Goal: Check status: Check status

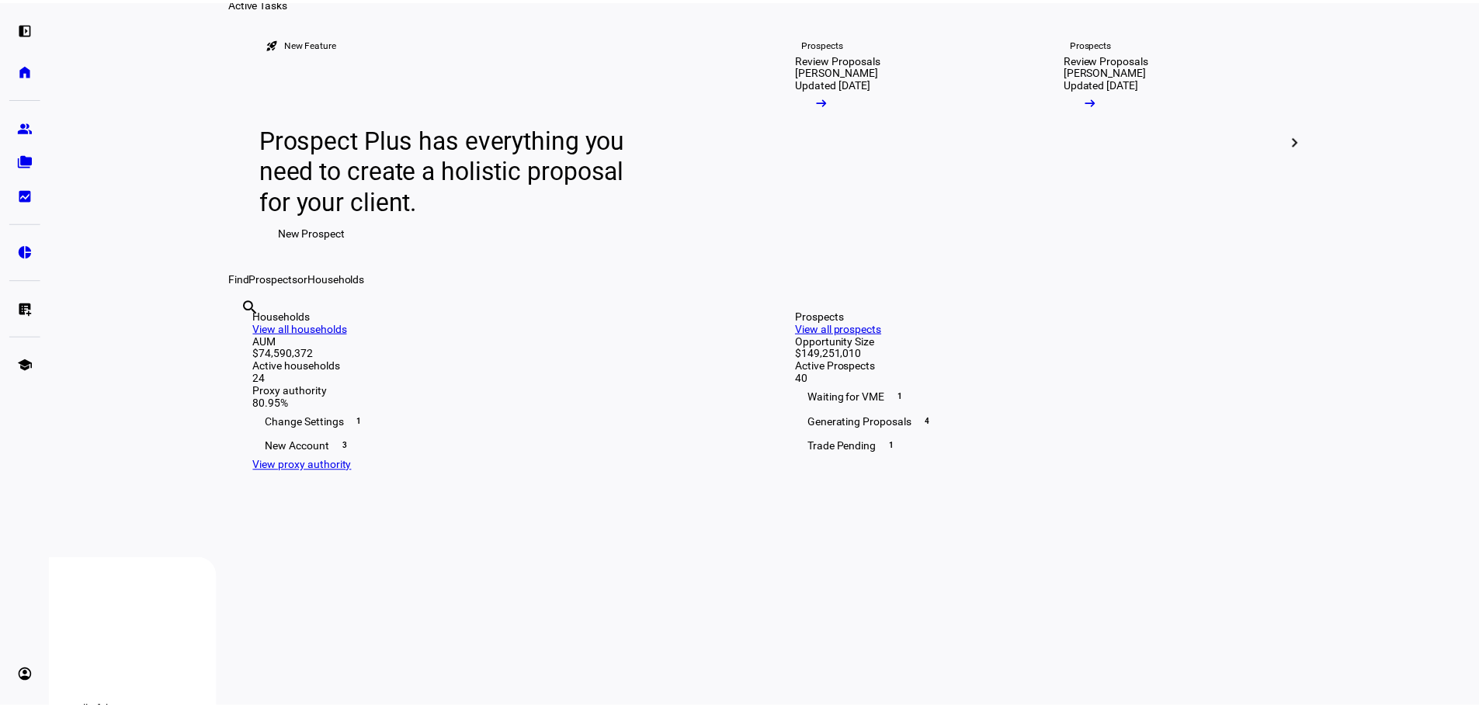
scroll to position [78, 0]
click at [245, 336] on input "text" at bounding box center [243, 327] width 3 height 19
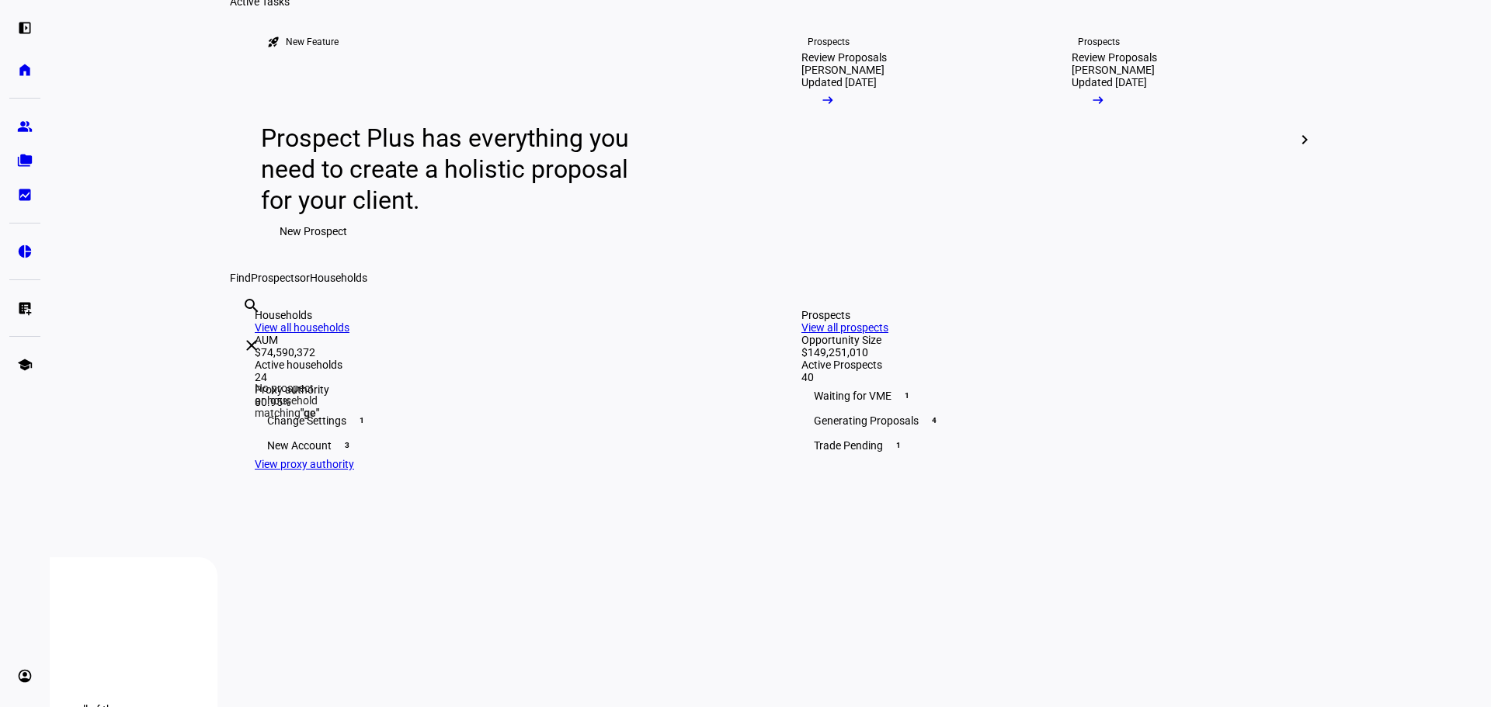
type input "G"
type input "A"
type input "[PERSON_NAME]"
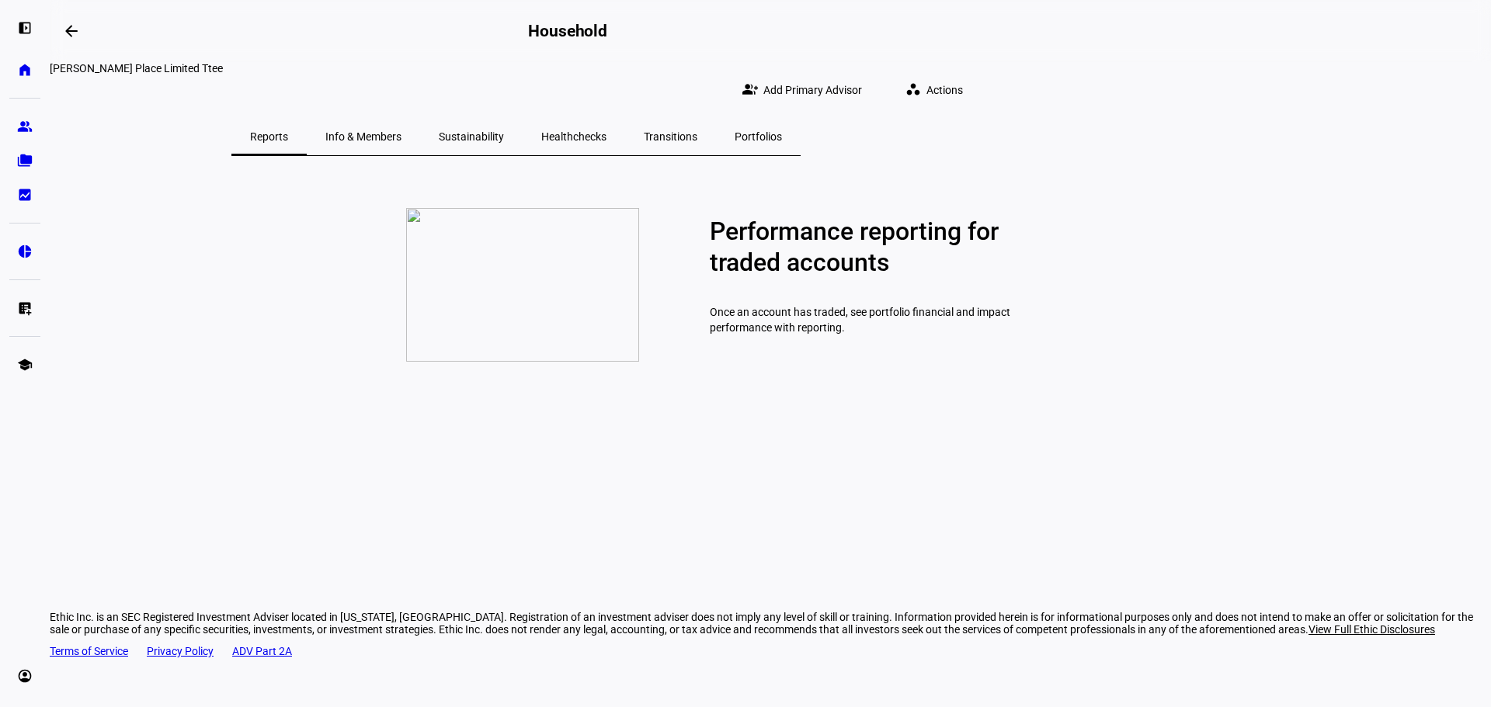
click at [281, 350] on eth-card-list "Performance reporting for traded accounts Once an account has traded, see portf…" at bounding box center [770, 350] width 1441 height 388
click at [401, 131] on span "Info & Members" at bounding box center [363, 136] width 76 height 11
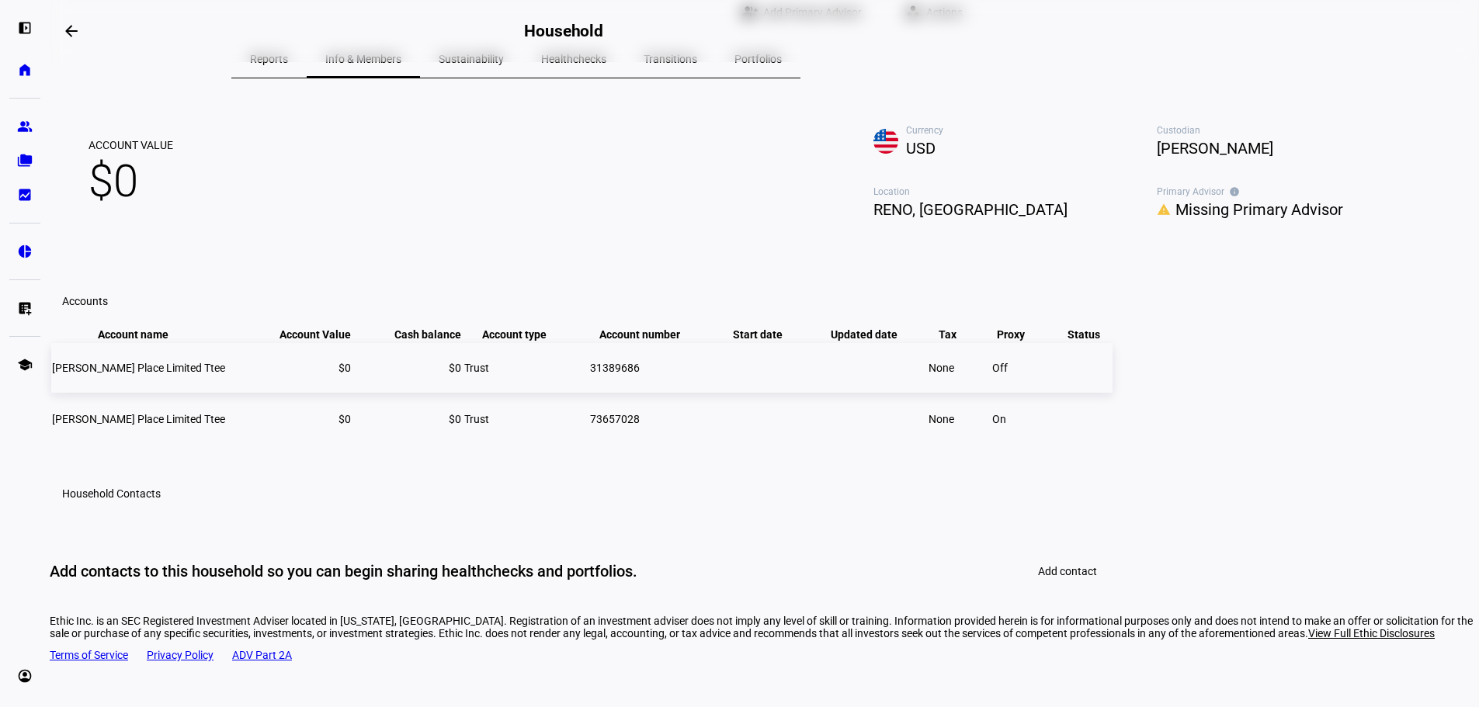
scroll to position [155, 0]
